Goal: Navigation & Orientation: Go to known website

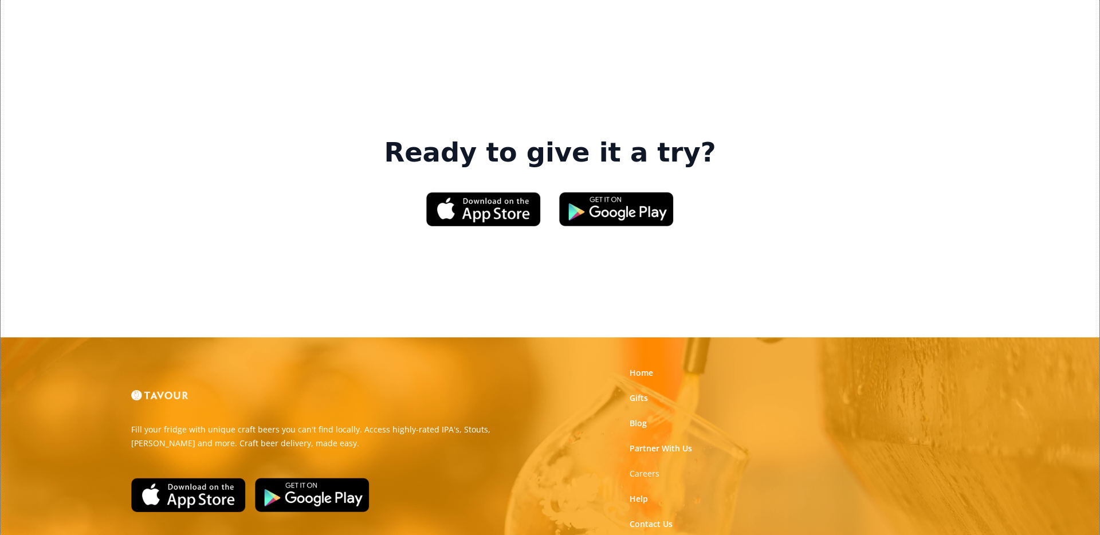
scroll to position [1739, 0]
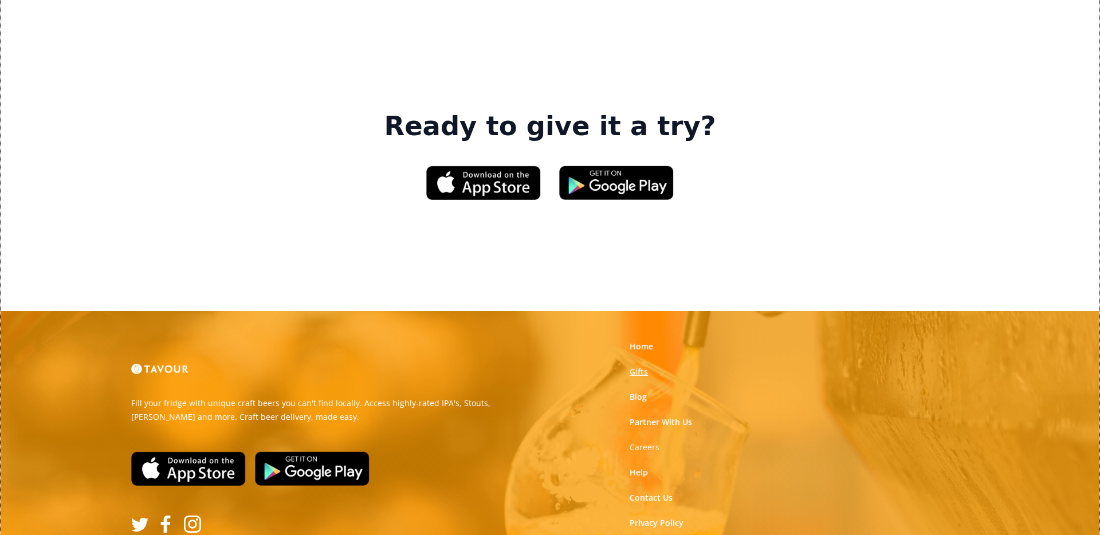
click at [638, 366] on link "Gifts" at bounding box center [639, 371] width 18 height 11
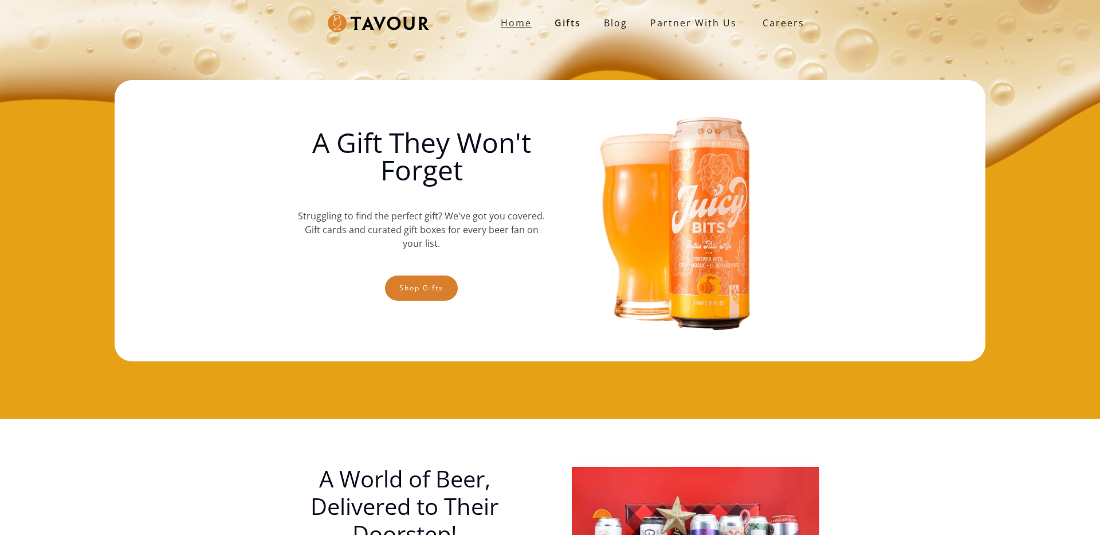
click at [520, 27] on strong "Home" at bounding box center [516, 23] width 31 height 13
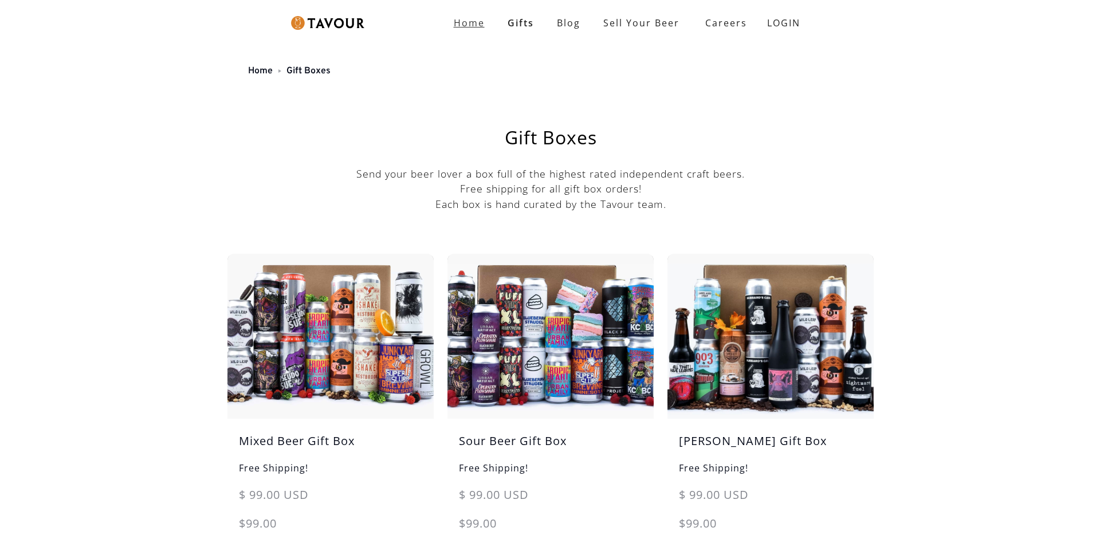
click at [452, 24] on link "Home" at bounding box center [469, 22] width 54 height 23
